Goal: Navigation & Orientation: Find specific page/section

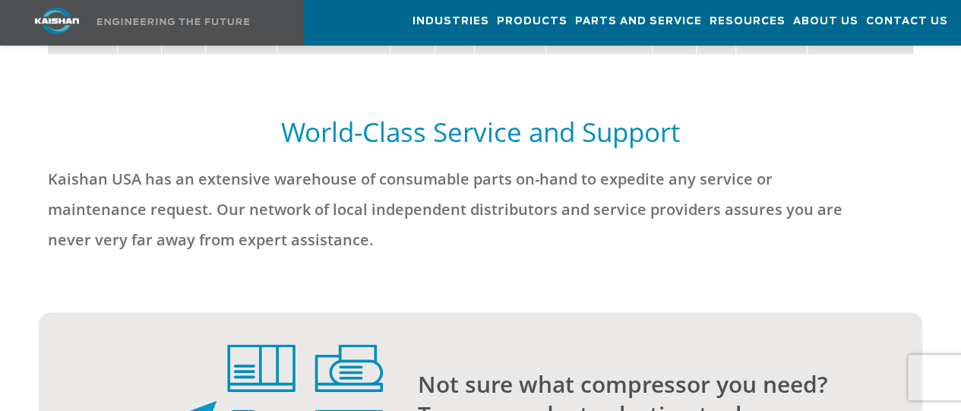
scroll to position [3865, 0]
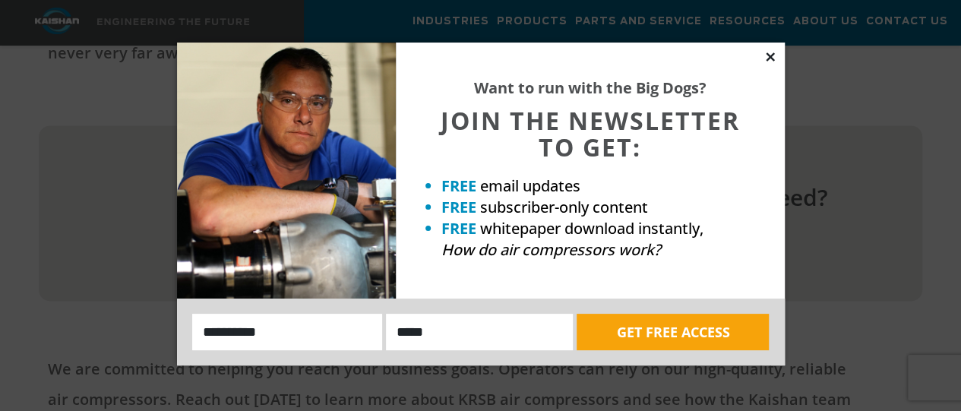
click at [770, 53] on icon at bounding box center [770, 57] width 14 height 14
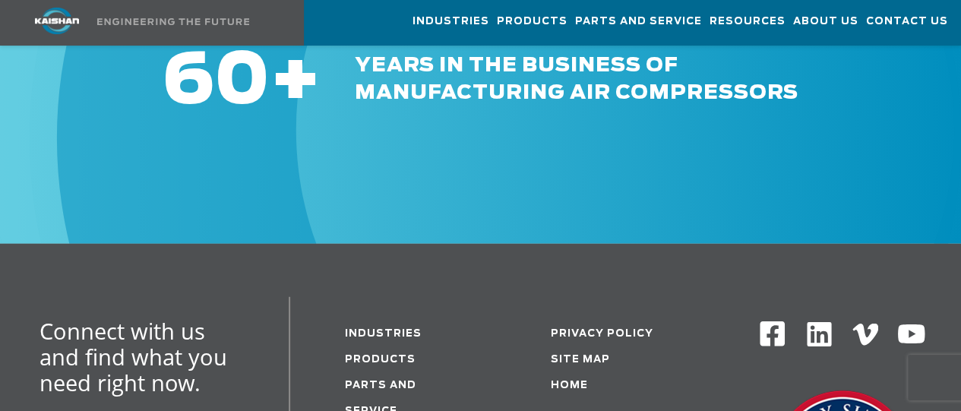
scroll to position [4625, 0]
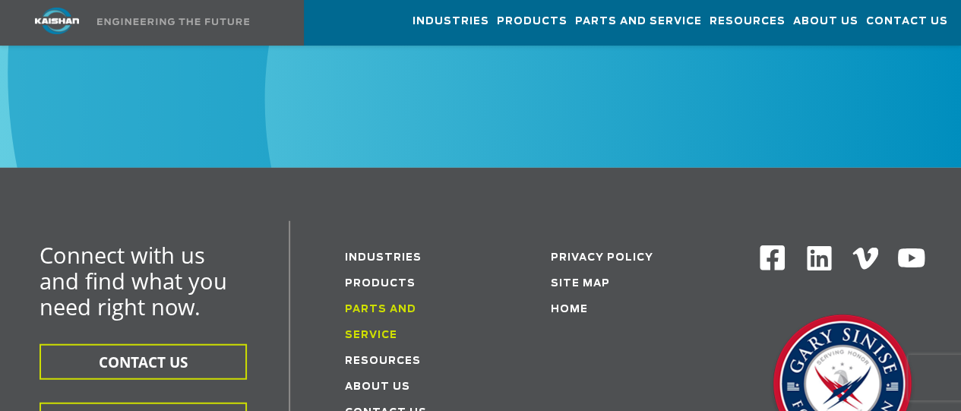
click at [413, 305] on link "Parts and service" at bounding box center [380, 323] width 71 height 36
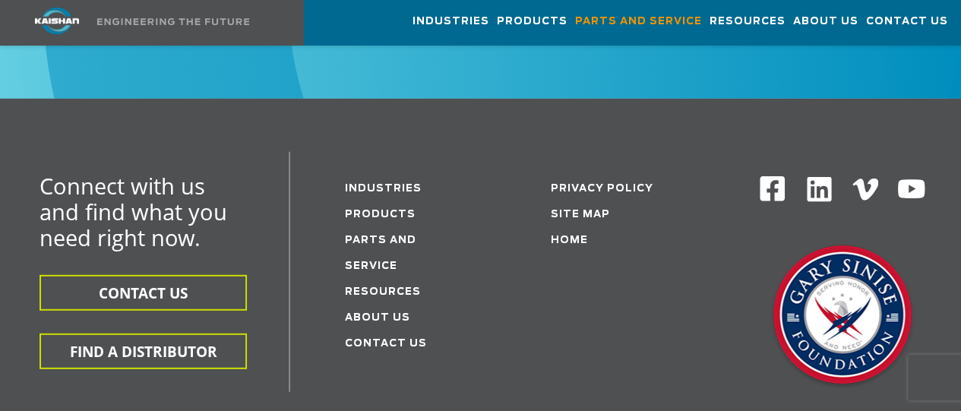
scroll to position [2126, 0]
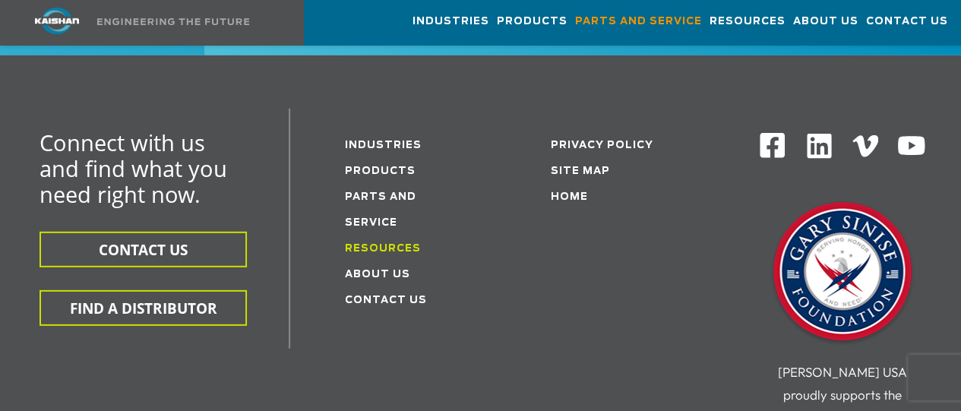
click at [397, 244] on link "Resources" at bounding box center [383, 249] width 76 height 10
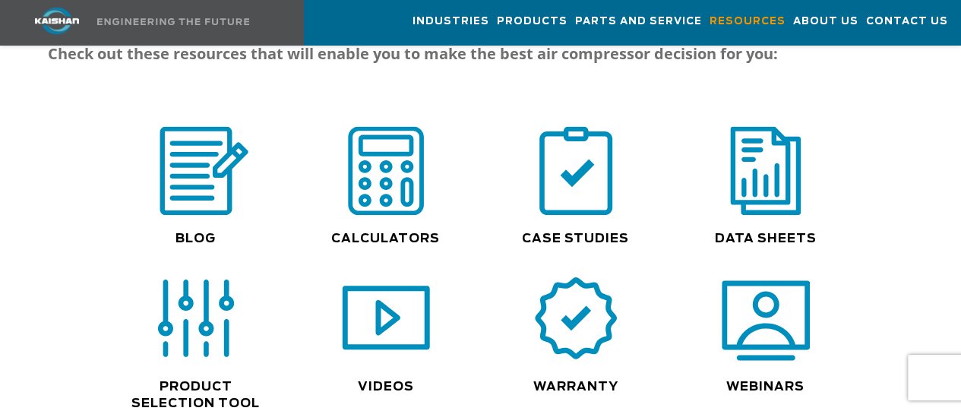
scroll to position [1139, 0]
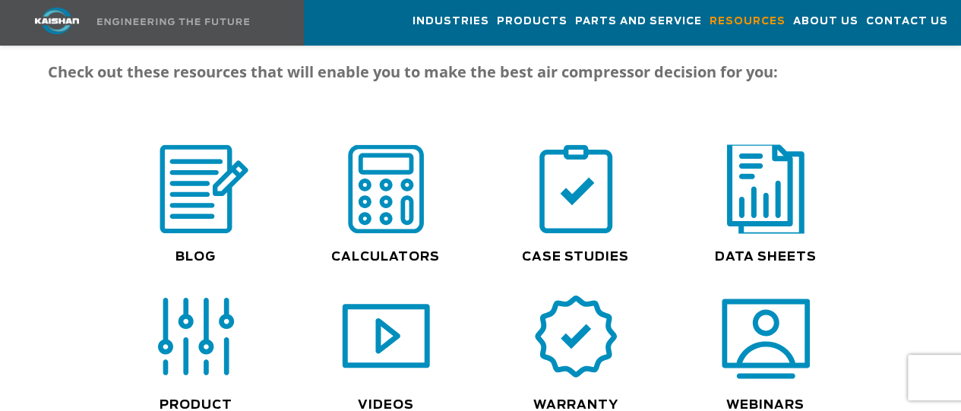
click at [765, 185] on img at bounding box center [765, 189] width 97 height 98
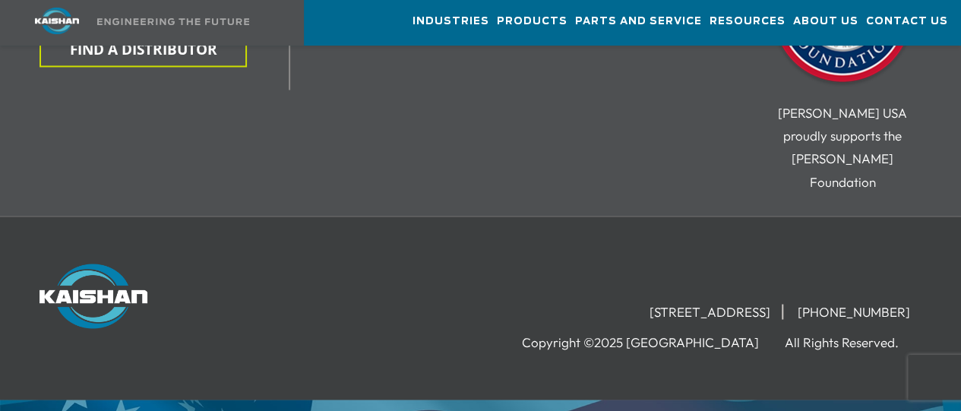
scroll to position [1289, 0]
